Goal: Find specific page/section: Find specific page/section

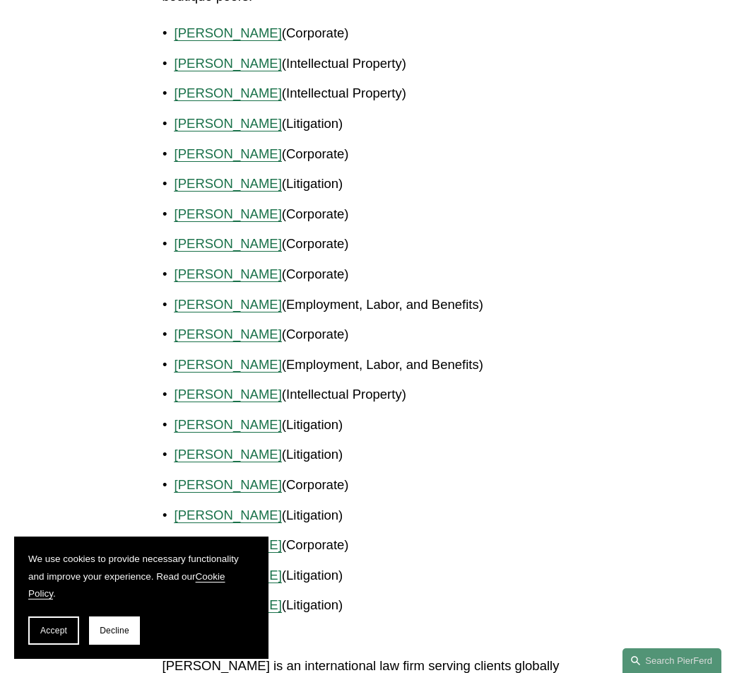
scroll to position [1066, 0]
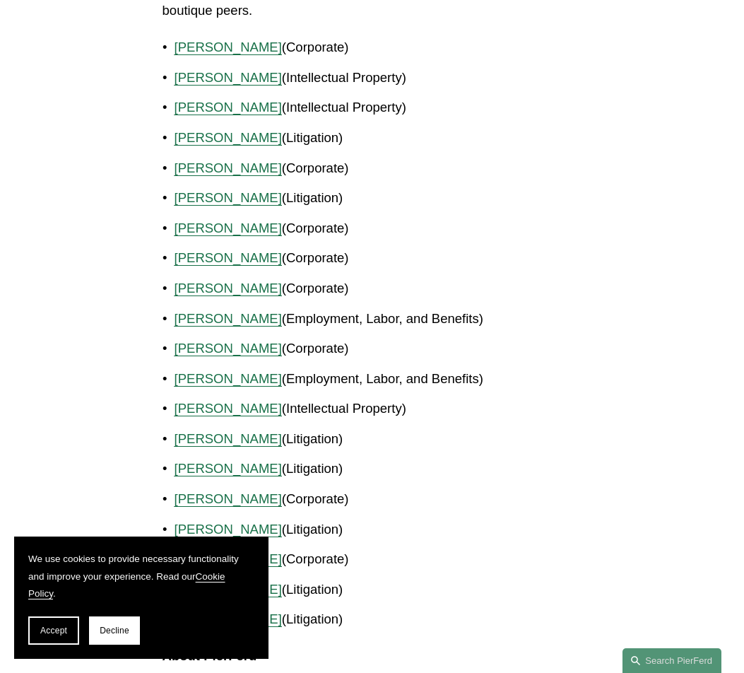
click at [221, 163] on span "[PERSON_NAME]" at bounding box center [228, 167] width 107 height 15
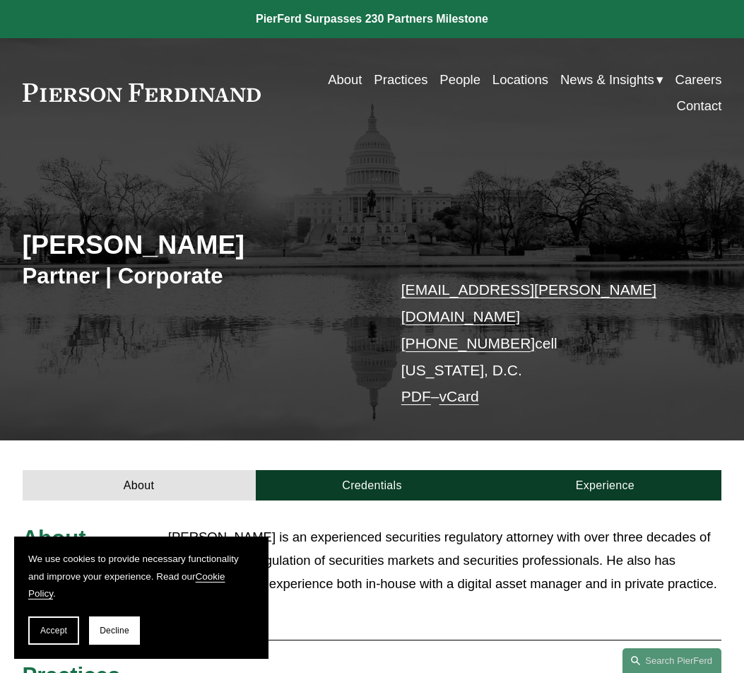
click at [503, 83] on link "Locations" at bounding box center [521, 79] width 56 height 26
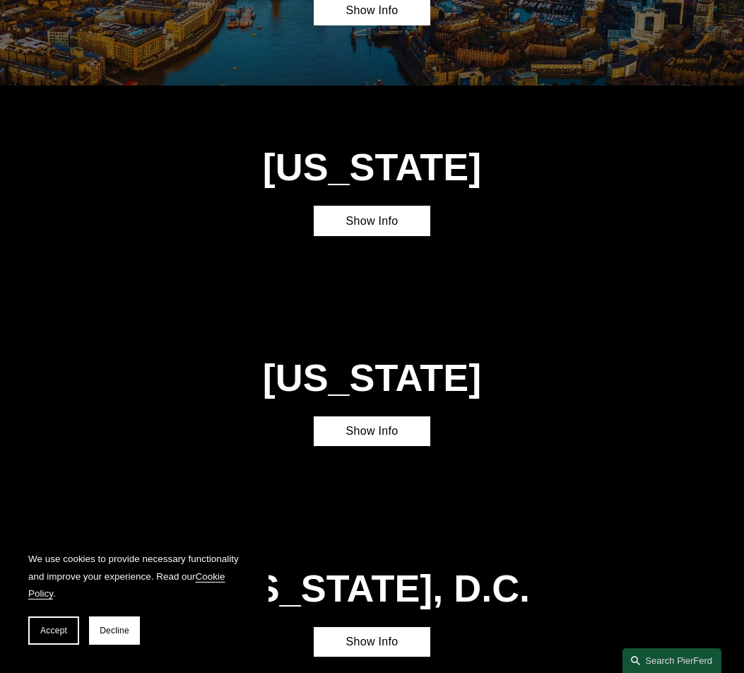
scroll to position [4026, 0]
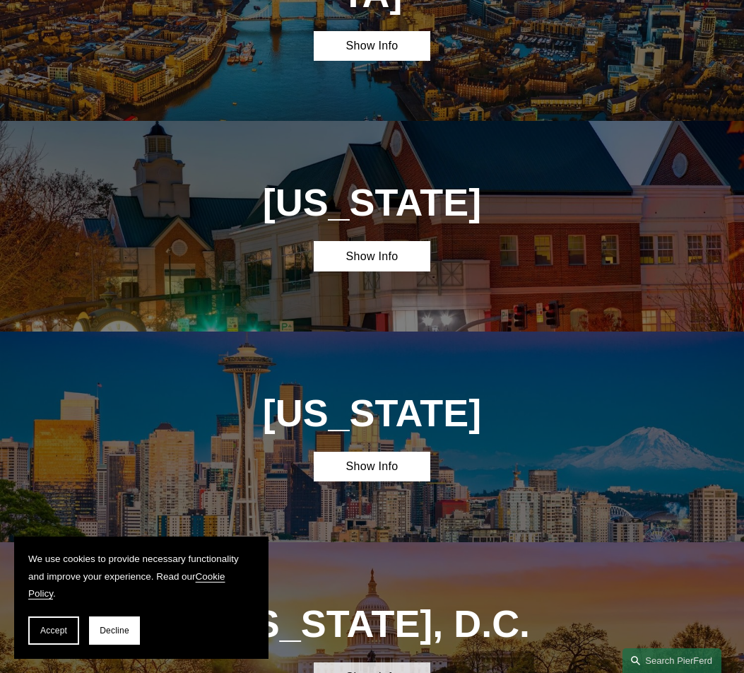
click at [368, 662] on link "Show Info" at bounding box center [372, 677] width 117 height 30
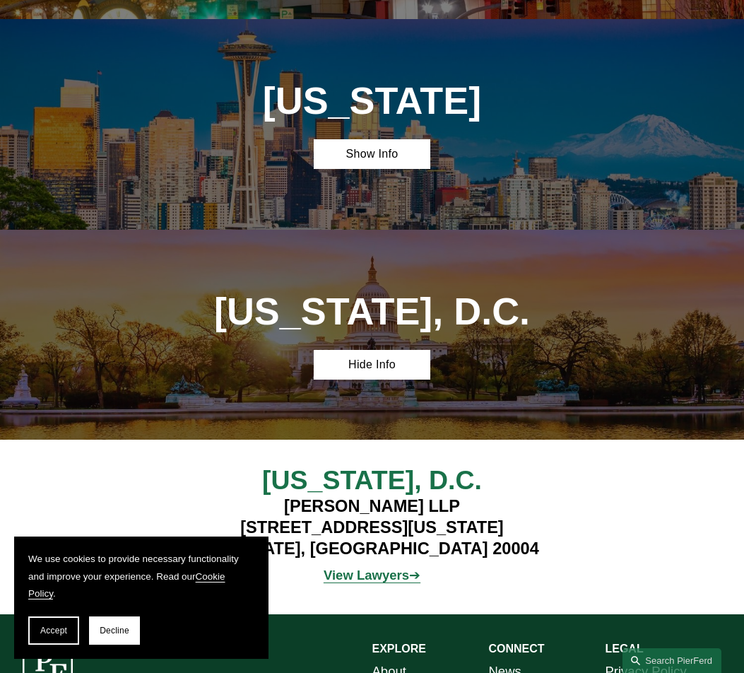
scroll to position [4337, 0]
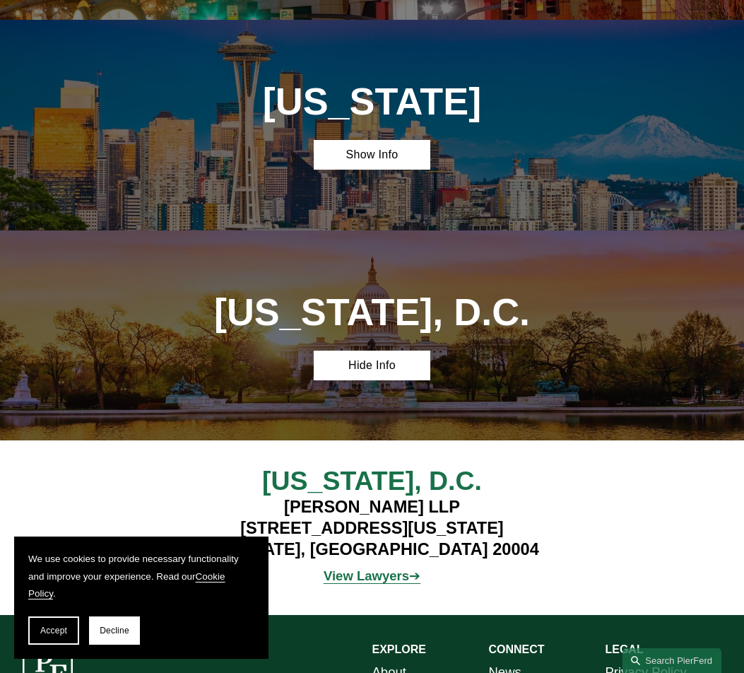
click at [375, 568] on strong "View Lawyers" at bounding box center [367, 575] width 86 height 15
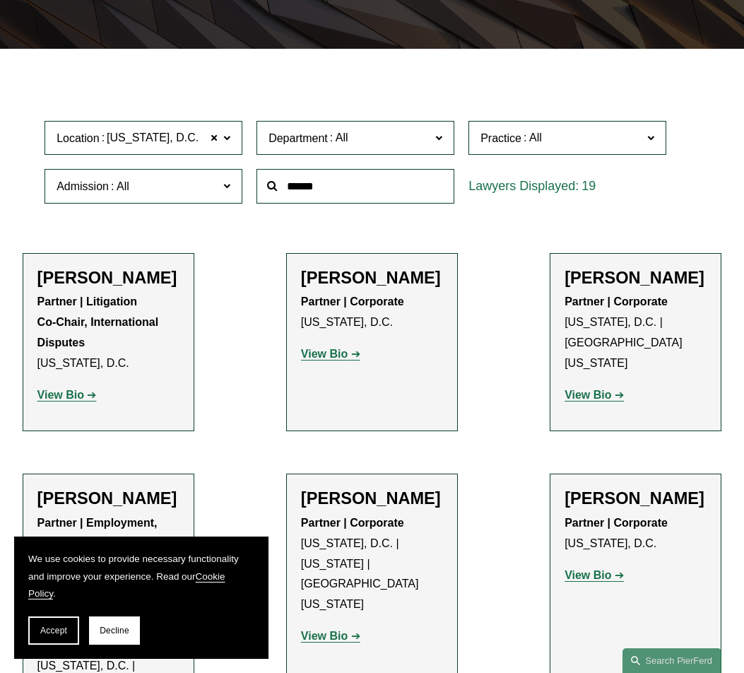
scroll to position [322, 0]
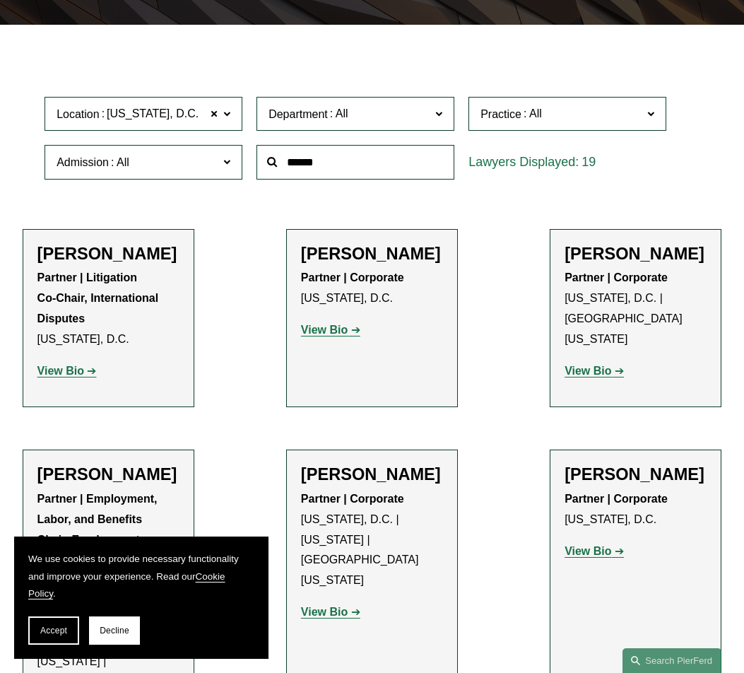
click at [332, 333] on strong "View Bio" at bounding box center [324, 330] width 47 height 12
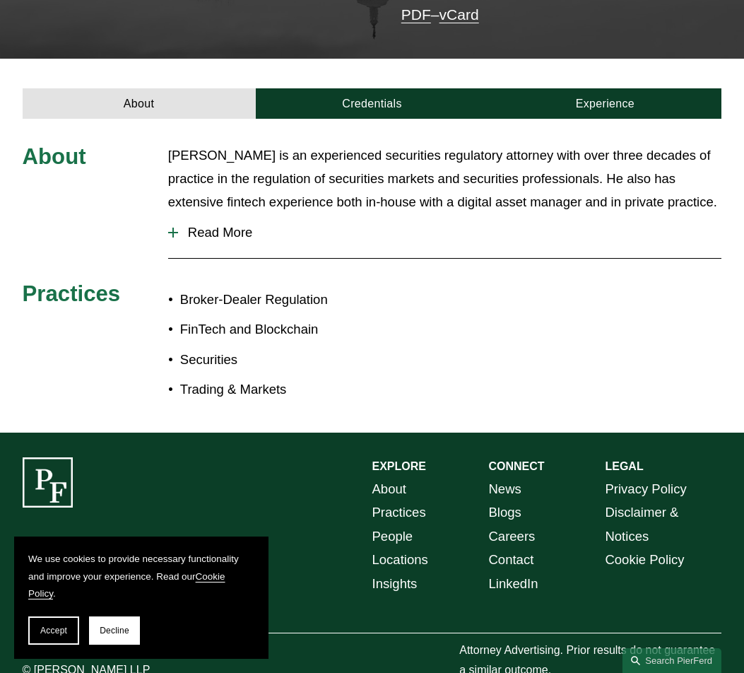
scroll to position [381, 0]
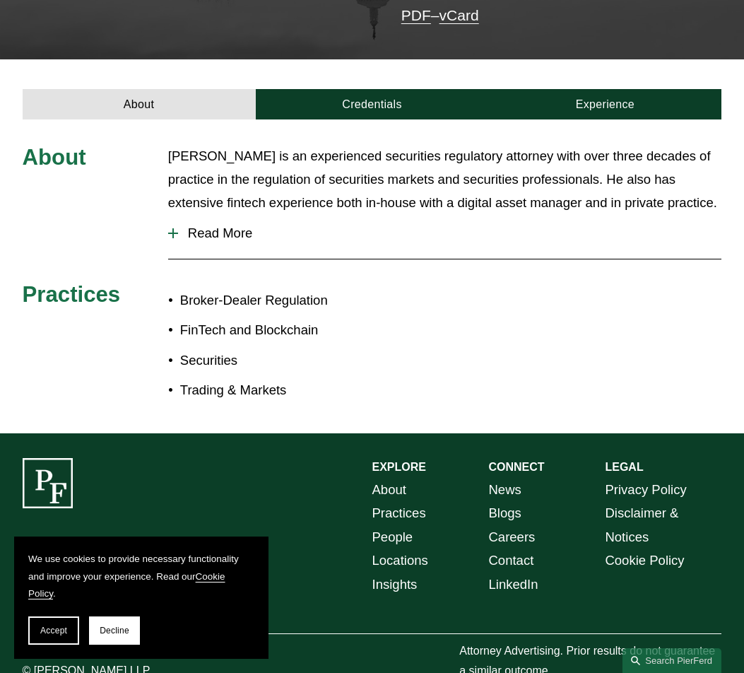
click at [216, 226] on span "Read More" at bounding box center [450, 234] width 544 height 16
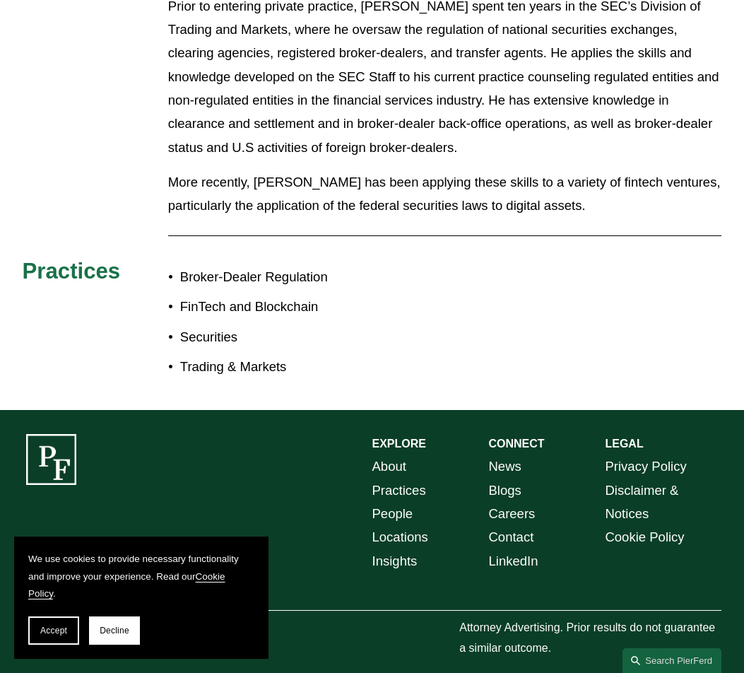
scroll to position [587, 0]
